Goal: Information Seeking & Learning: Learn about a topic

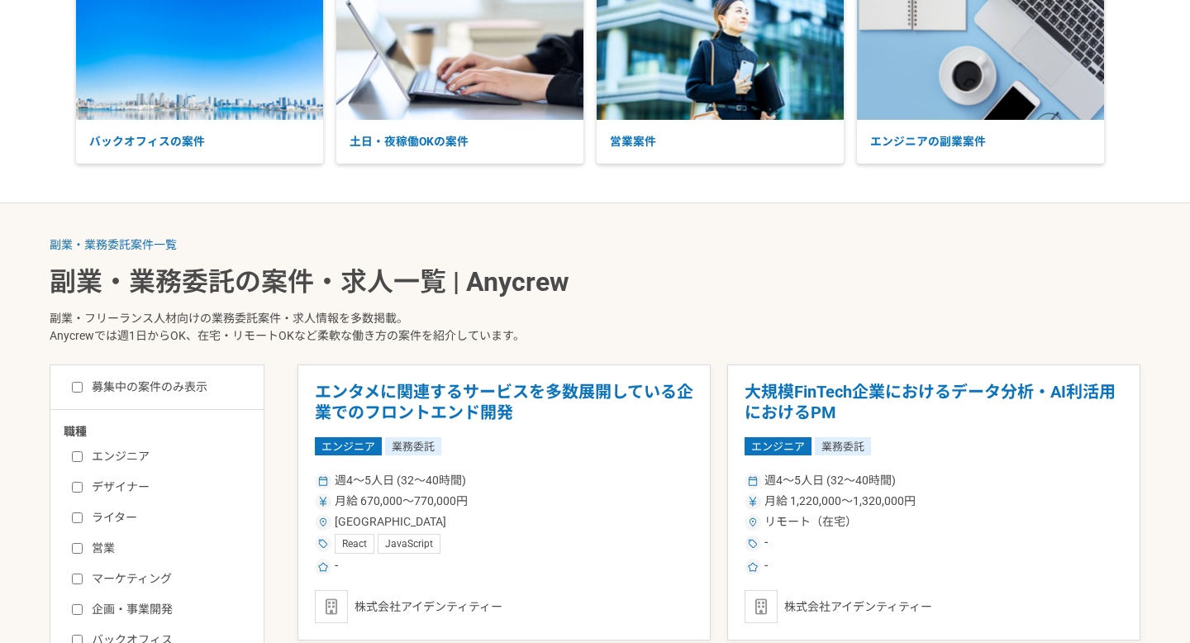
scroll to position [152, 0]
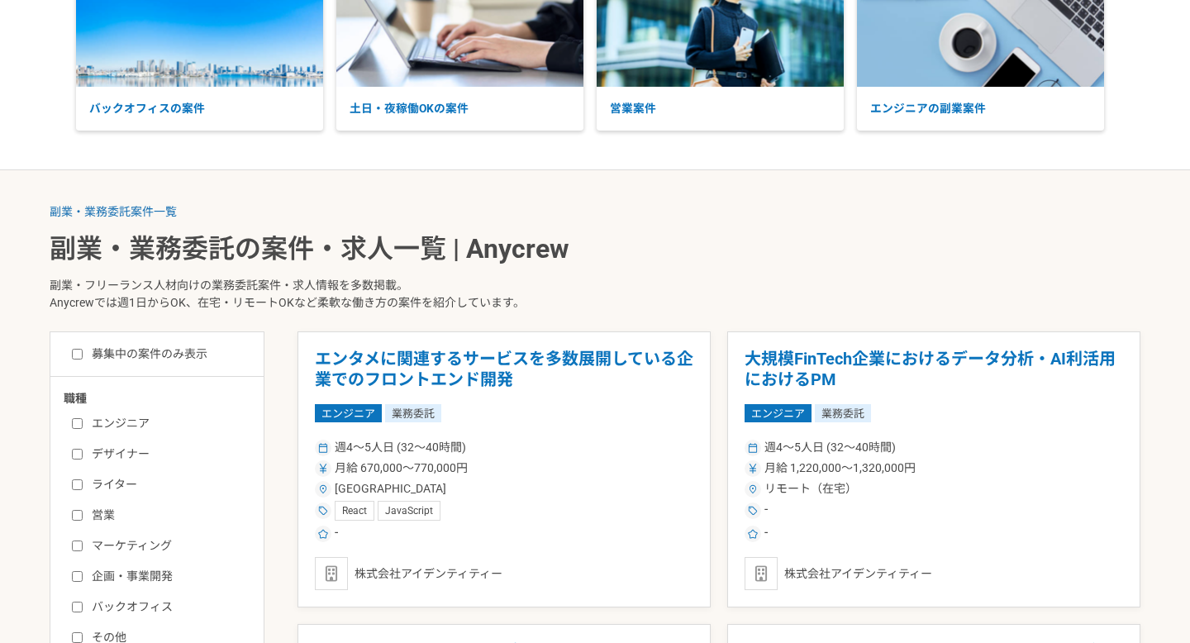
click at [108, 415] on label "エンジニア" at bounding box center [167, 423] width 190 height 17
click at [83, 418] on input "エンジニア" at bounding box center [77, 423] width 11 height 11
checkbox input "true"
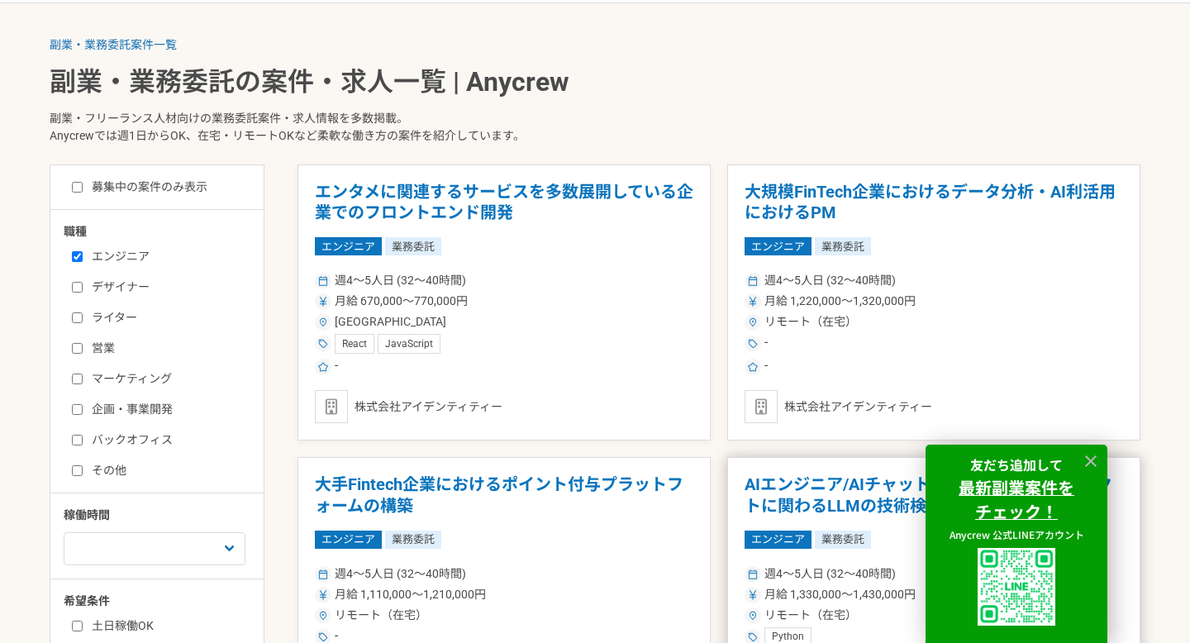
scroll to position [335, 0]
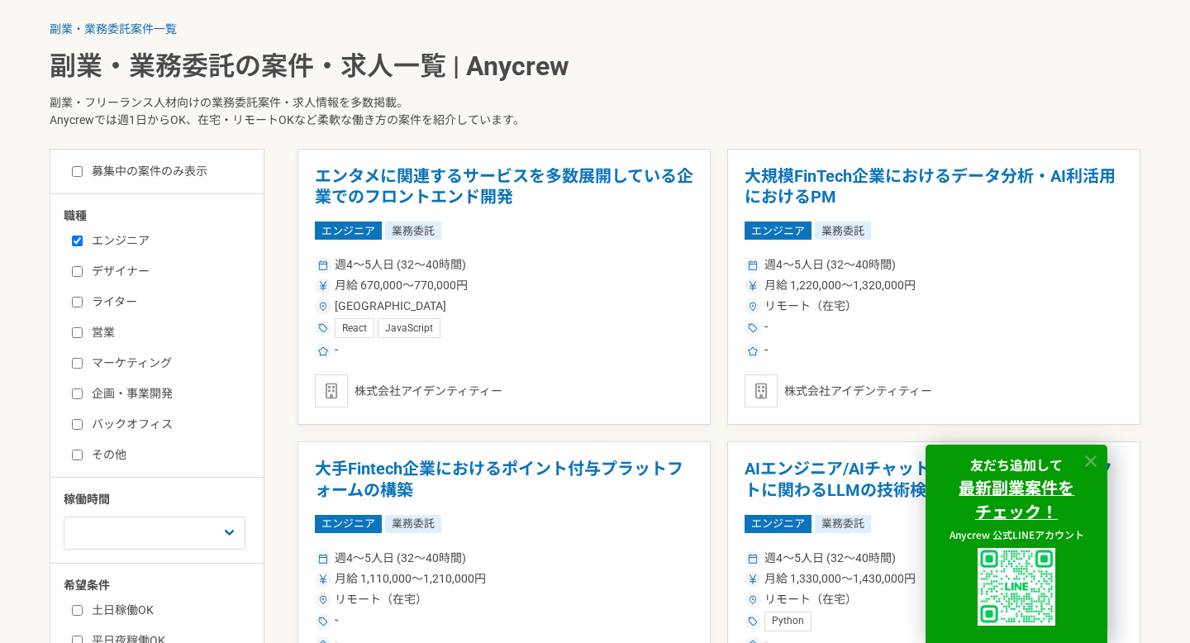
click at [1094, 459] on icon at bounding box center [1091, 461] width 19 height 19
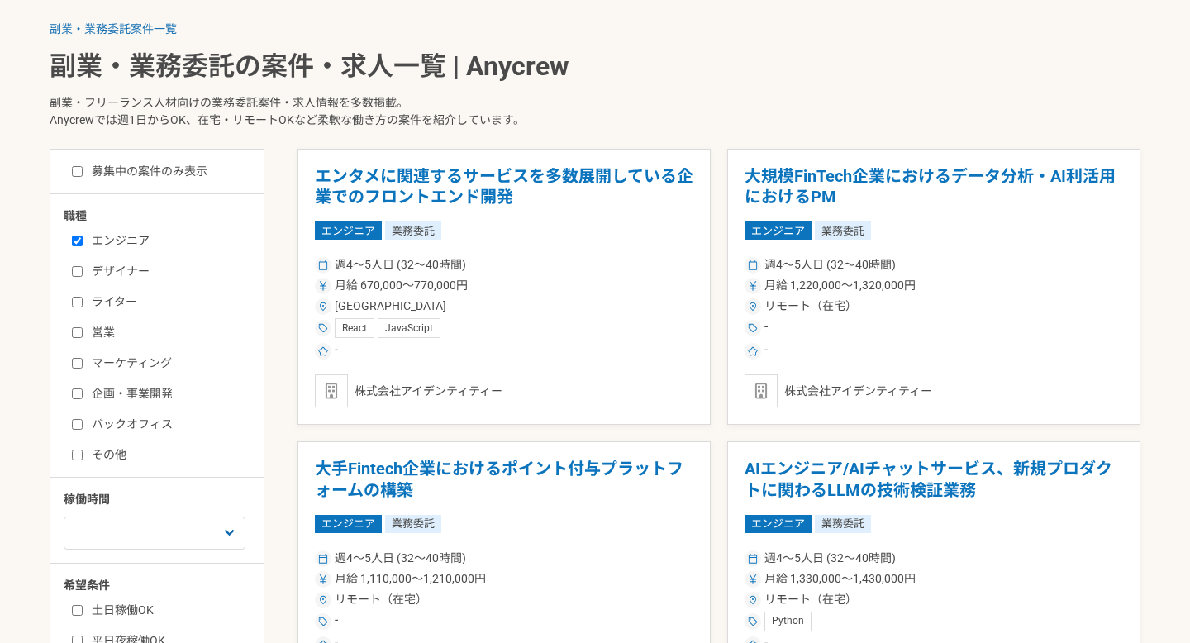
click at [164, 554] on div "職種 エンジニア デザイナー ライター 営業 マーケティング 企画・事業開発 バックオフィス その他 稼働時間 週1人日（8時間）以下 週2人日（16時間）以…" at bounding box center [156, 443] width 213 height 473
click at [164, 534] on select "週1人日（8時間）以下 週2人日（16時間）以下 週3人日（24時間）以下 週4人日（32時間）以下 週5人日（40時間）以下" at bounding box center [155, 533] width 182 height 33
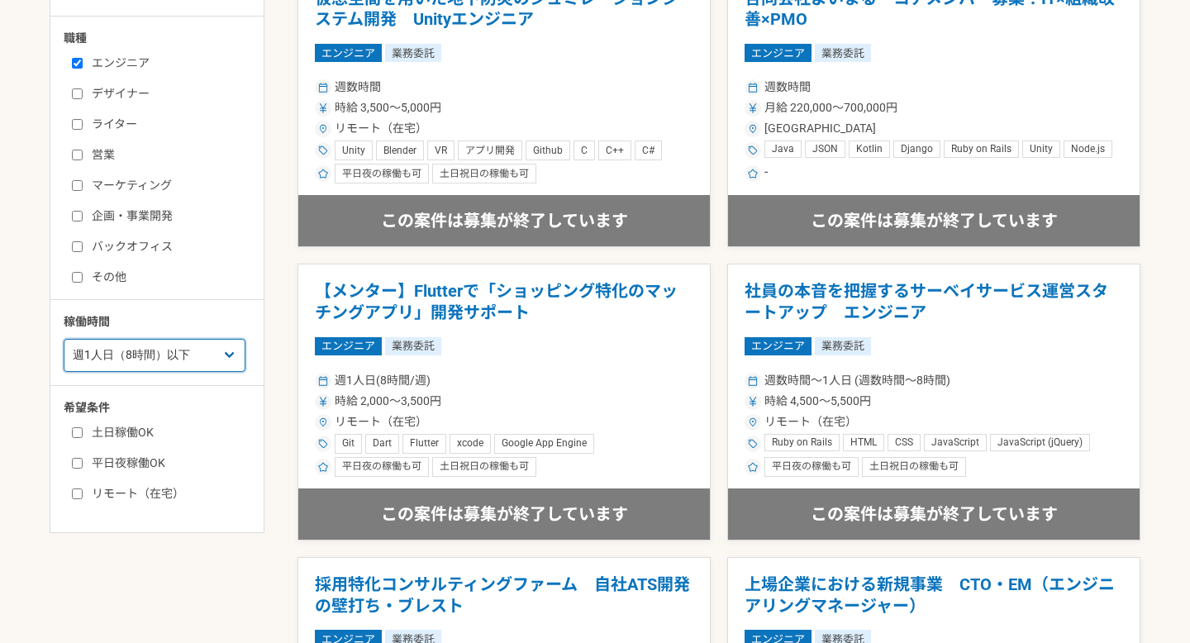
scroll to position [491, 0]
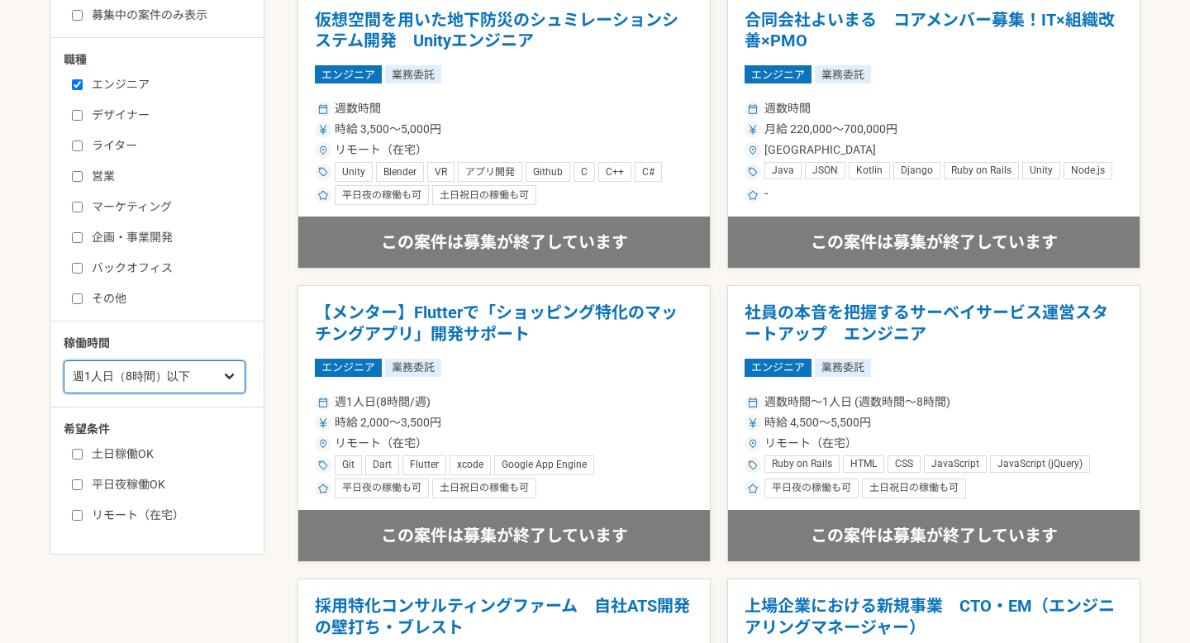
click at [182, 372] on select "週1人日（8時間）以下 週2人日（16時間）以下 週3人日（24時間）以下 週4人日（32時間）以下 週5人日（40時間）以下" at bounding box center [155, 376] width 182 height 33
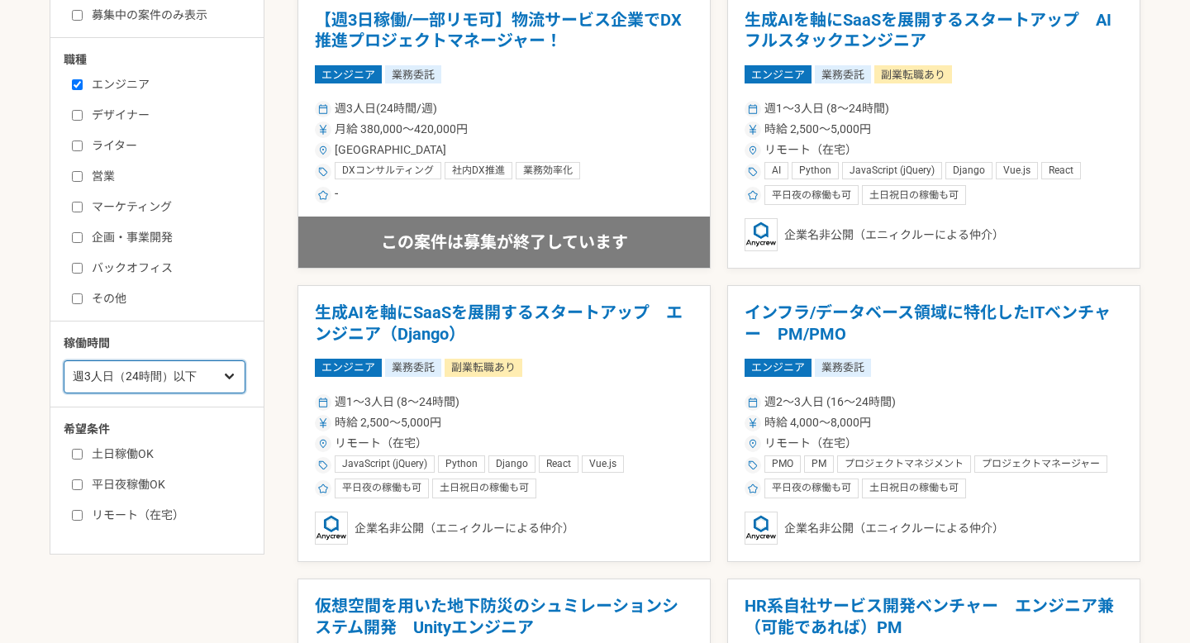
click at [179, 382] on select "週1人日（8時間）以下 週2人日（16時間）以下 週3人日（24時間）以下 週4人日（32時間）以下 週5人日（40時間）以下" at bounding box center [155, 376] width 182 height 33
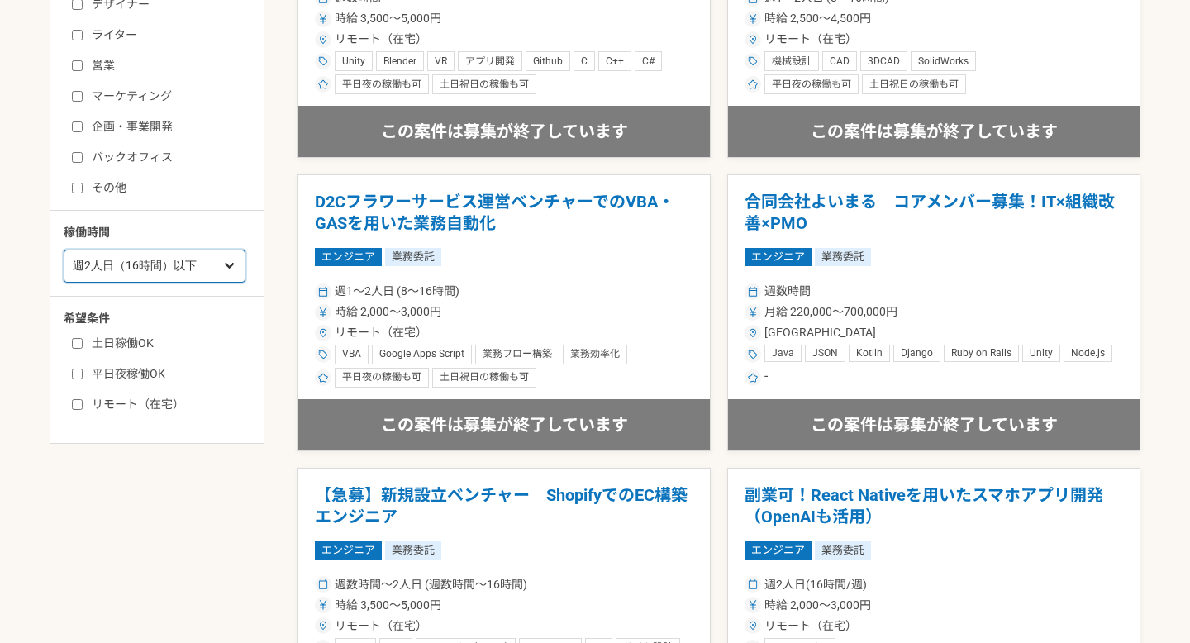
scroll to position [594, 0]
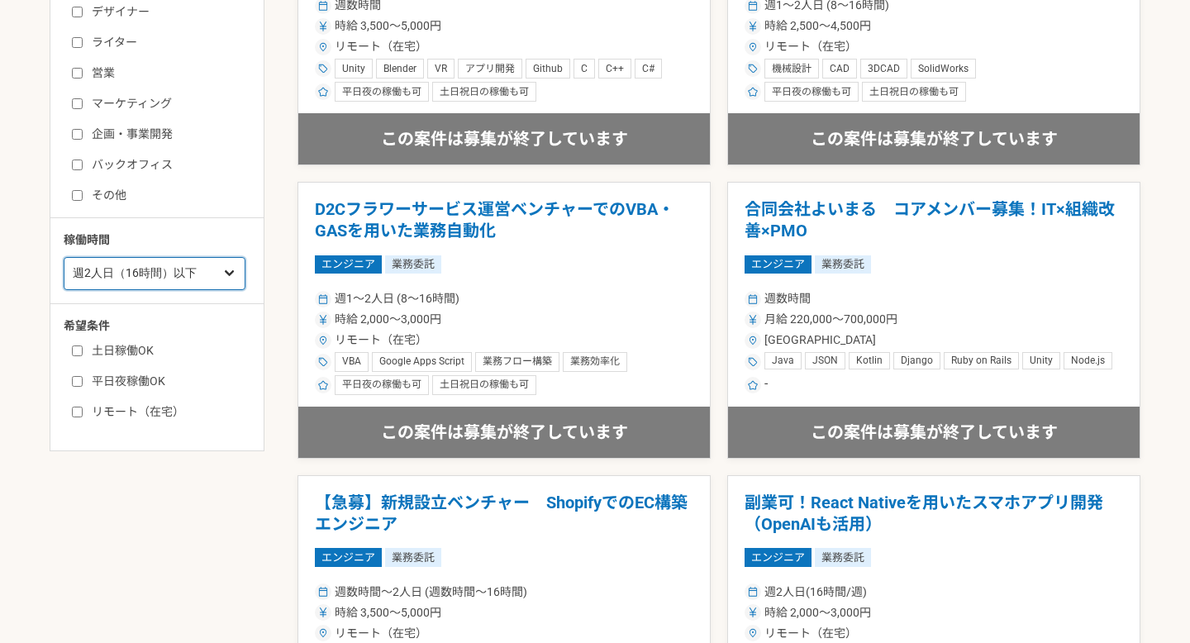
click at [200, 277] on select "週1人日（8時間）以下 週2人日（16時間）以下 週3人日（24時間）以下 週4人日（32時間）以下 週5人日（40時間）以下" at bounding box center [155, 273] width 182 height 33
select select "3"
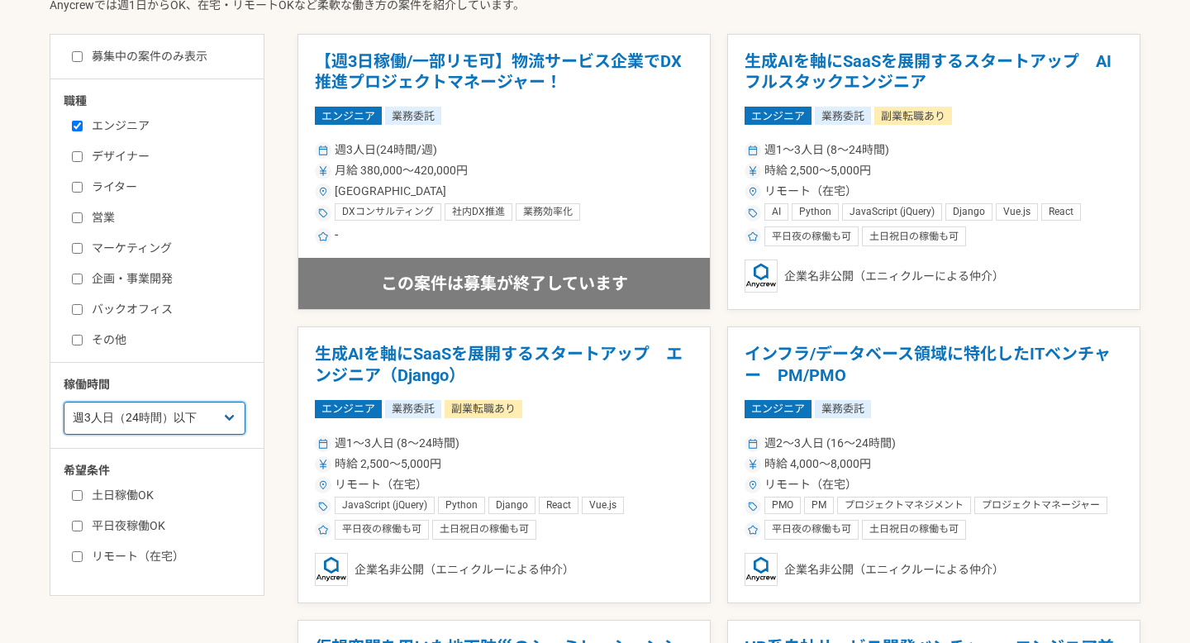
scroll to position [438, 0]
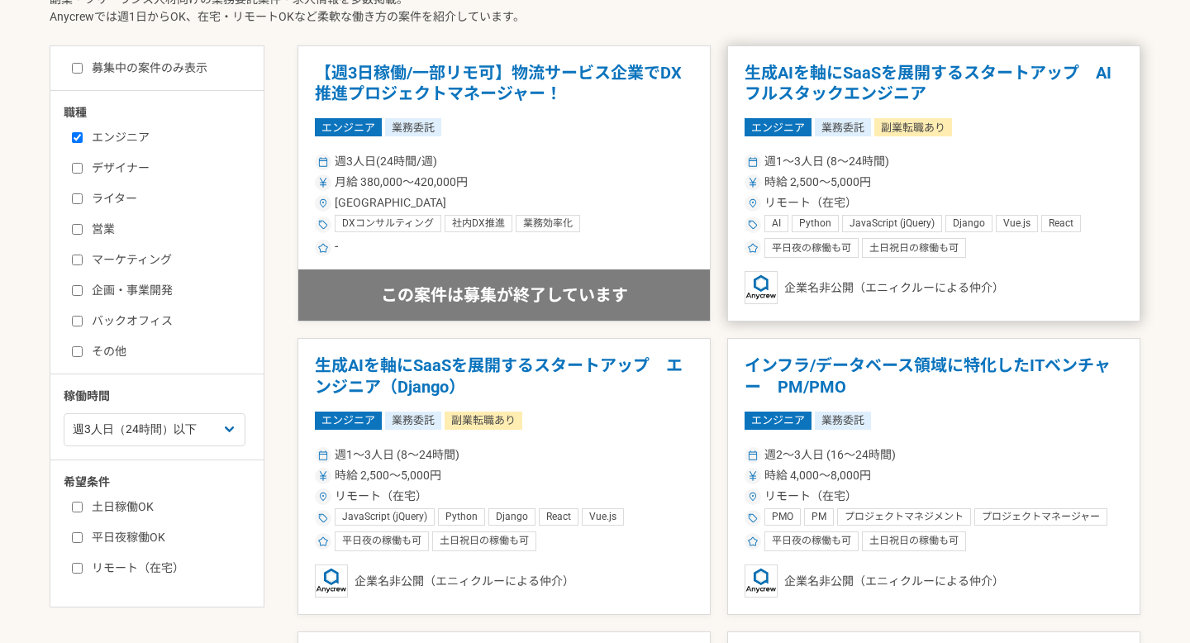
click at [778, 206] on span "リモート（在宅）" at bounding box center [810, 202] width 93 height 17
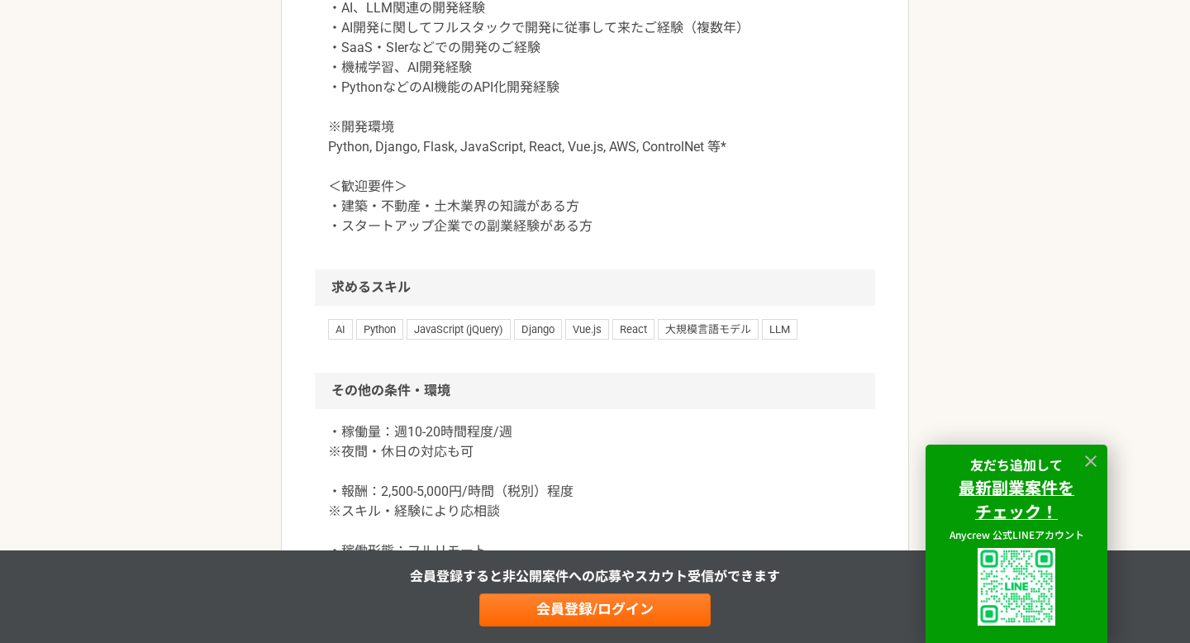
scroll to position [1616, 0]
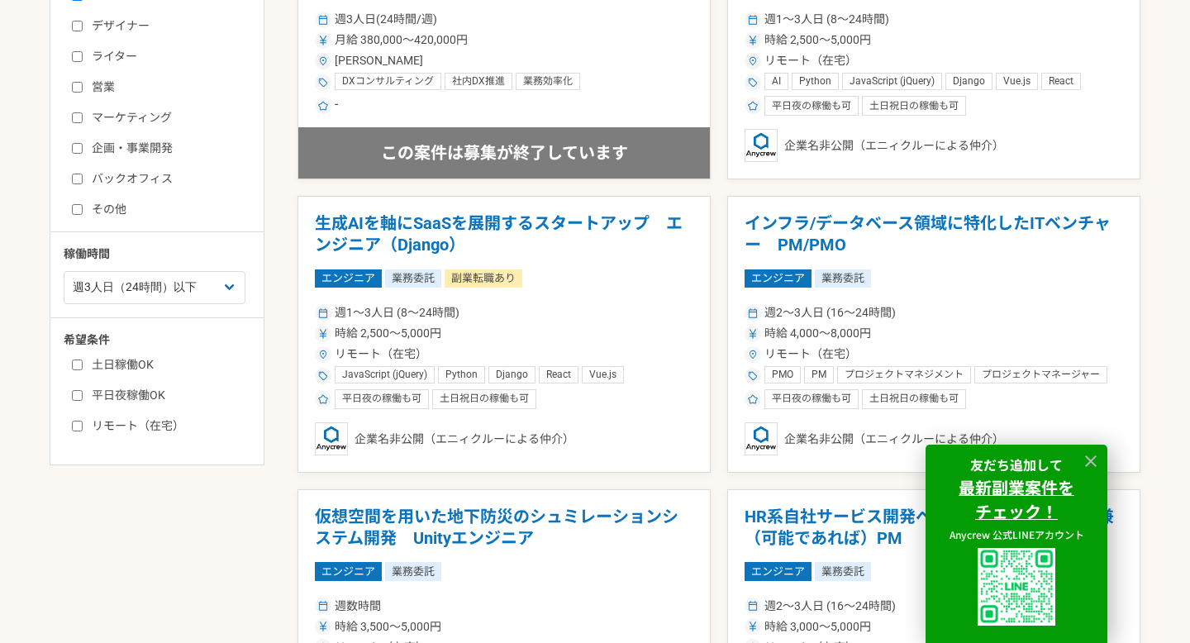
scroll to position [556, 0]
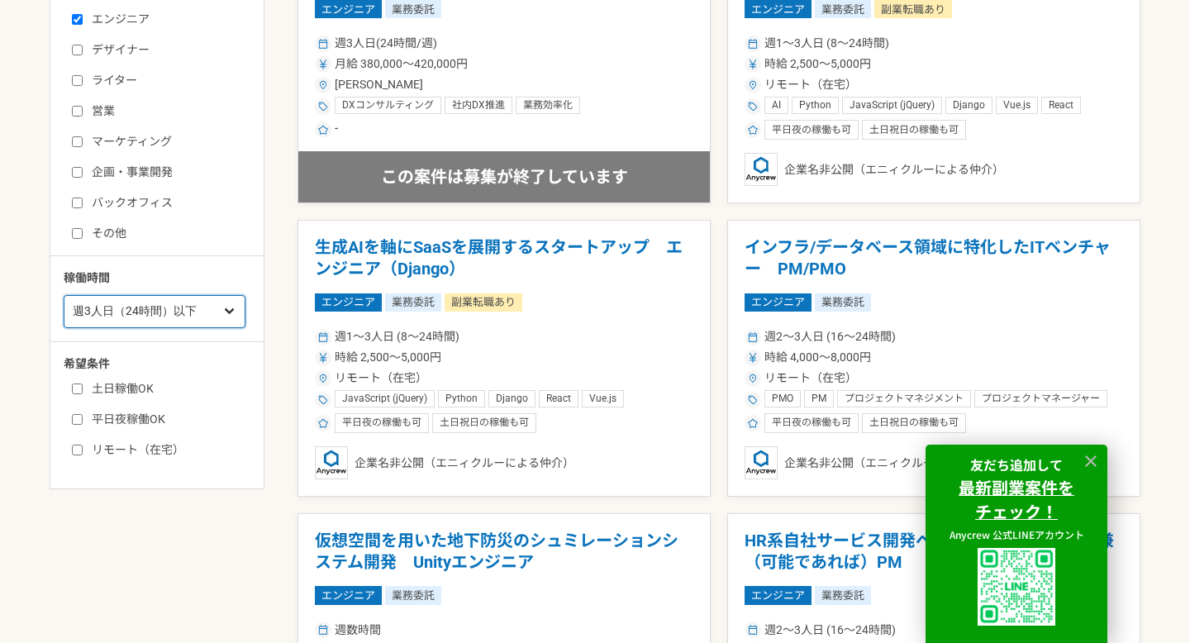
click at [131, 307] on select "週1人日（8時間）以下 週2人日（16時間）以下 週3人日（24時間）以下 週4人日（32時間）以下 週5人日（40時間）以下" at bounding box center [155, 311] width 182 height 33
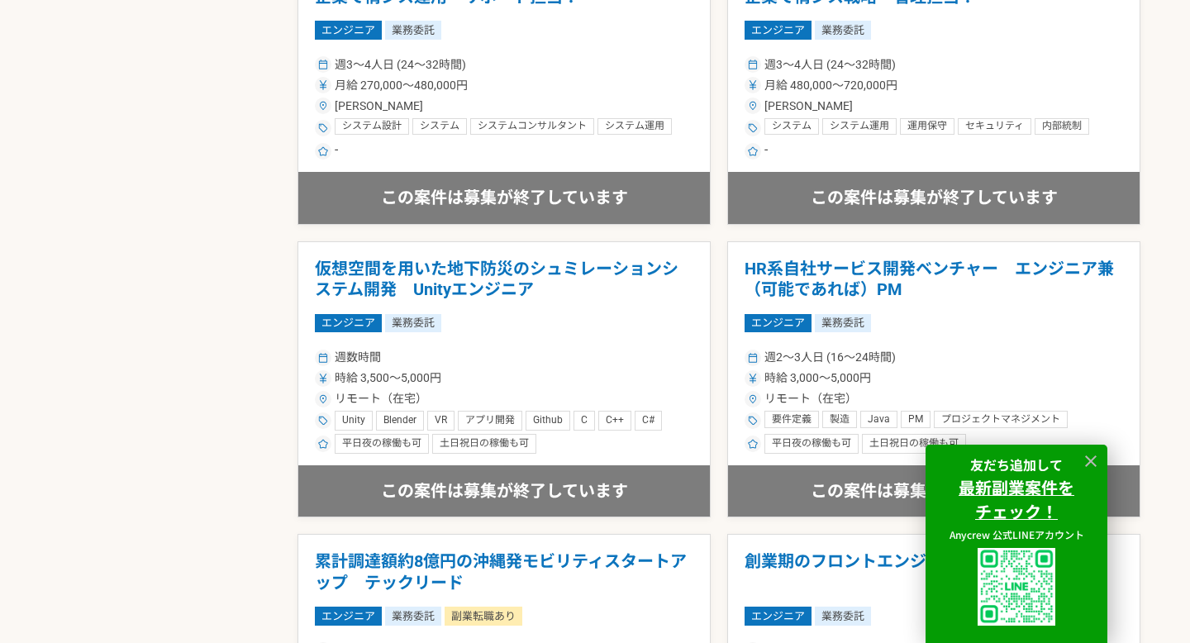
scroll to position [816, 0]
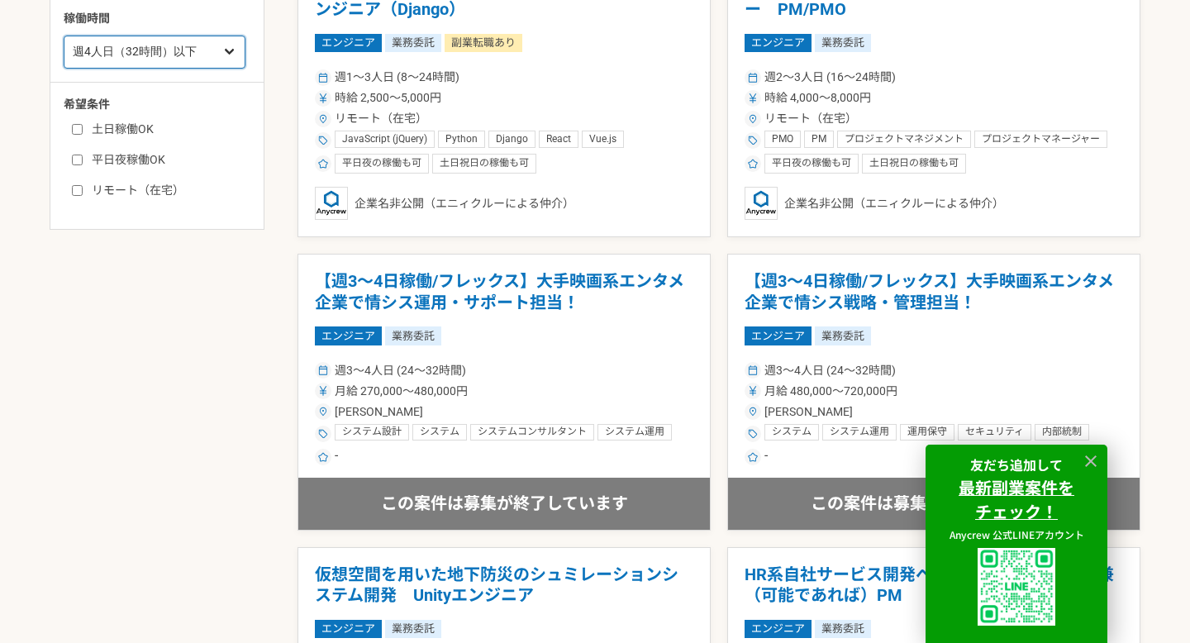
click at [131, 56] on select "週1人日（8時間）以下 週2人日（16時間）以下 週3人日（24時間）以下 週4人日（32時間）以下 週5人日（40時間）以下" at bounding box center [155, 52] width 182 height 33
select select "5"
